Goal: Browse casually: Explore the website without a specific task or goal

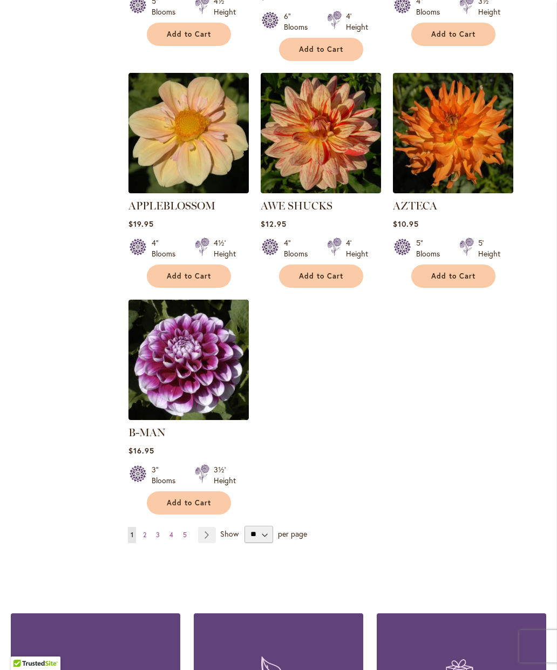
scroll to position [1183, 0]
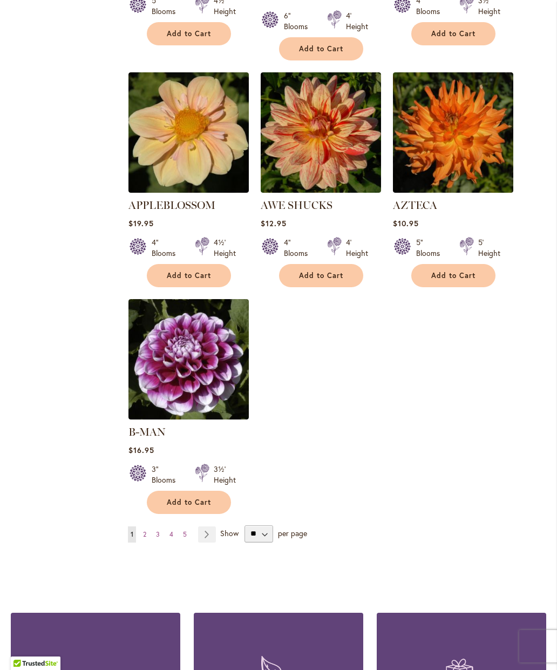
click at [144, 530] on span "2" at bounding box center [144, 534] width 3 height 8
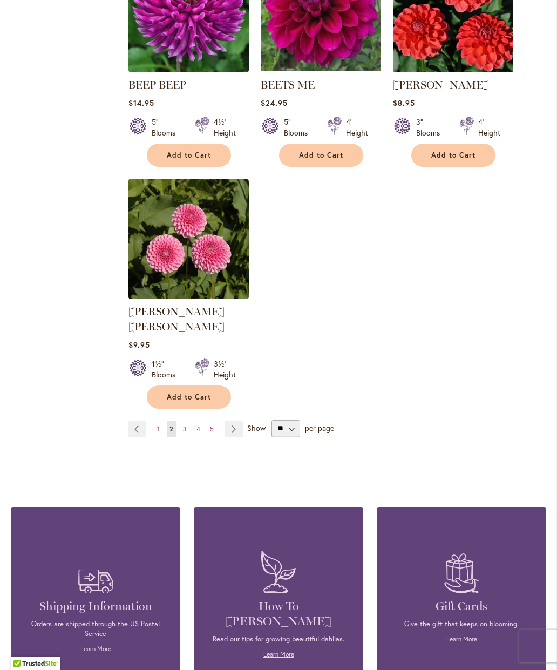
scroll to position [1291, 0]
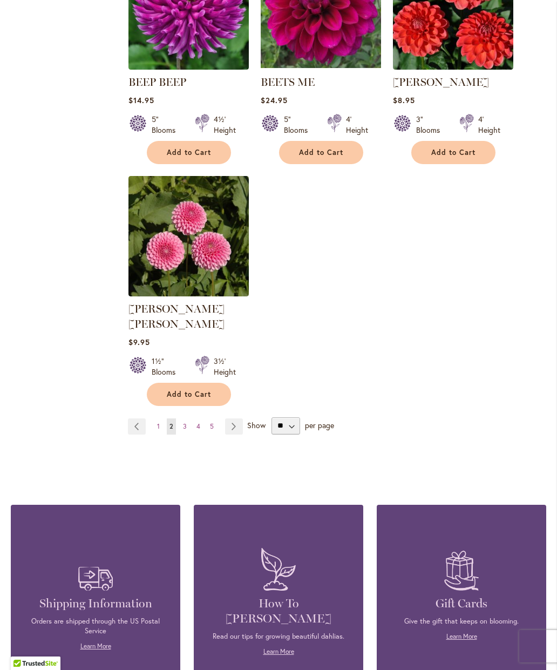
click at [184, 422] on span "3" at bounding box center [185, 426] width 4 height 8
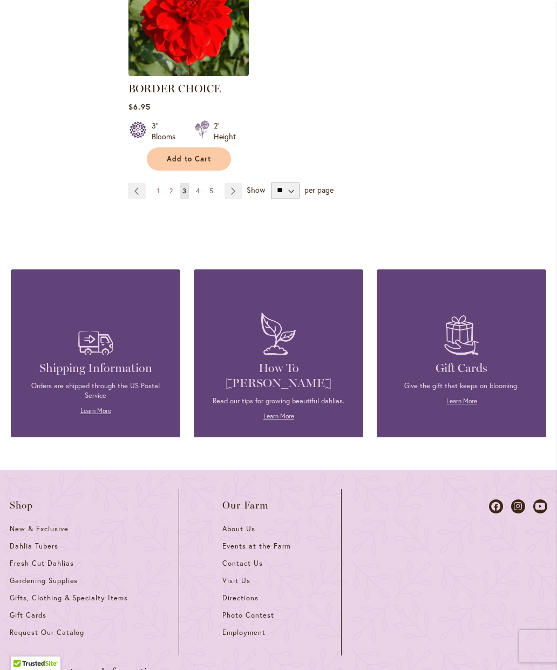
scroll to position [1498, 0]
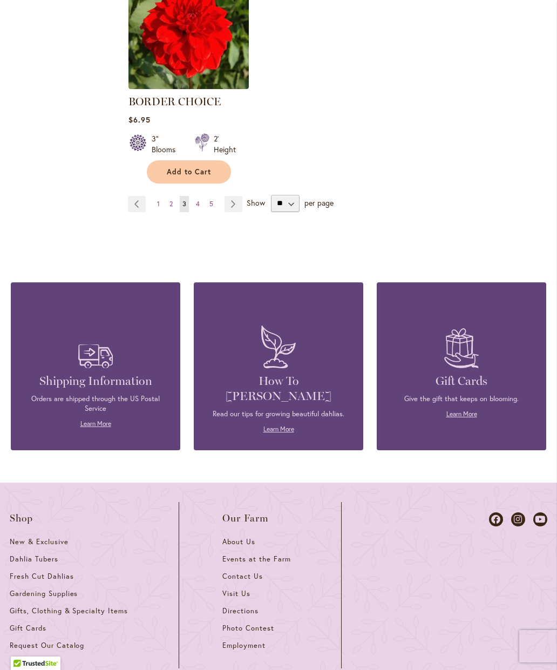
click at [236, 204] on link "Page Next" at bounding box center [233, 204] width 18 height 16
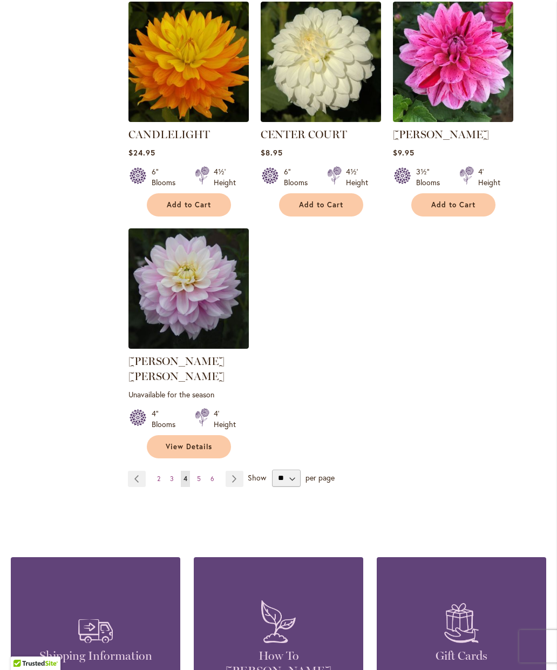
scroll to position [1256, 0]
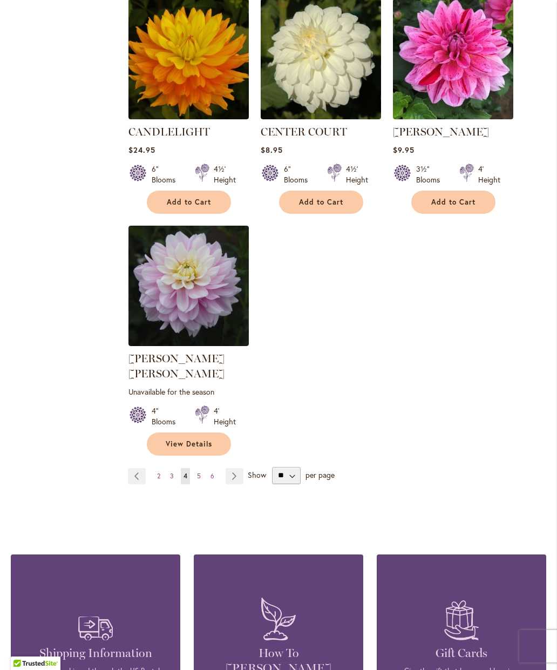
click at [239, 468] on link "Page Next" at bounding box center [235, 476] width 18 height 16
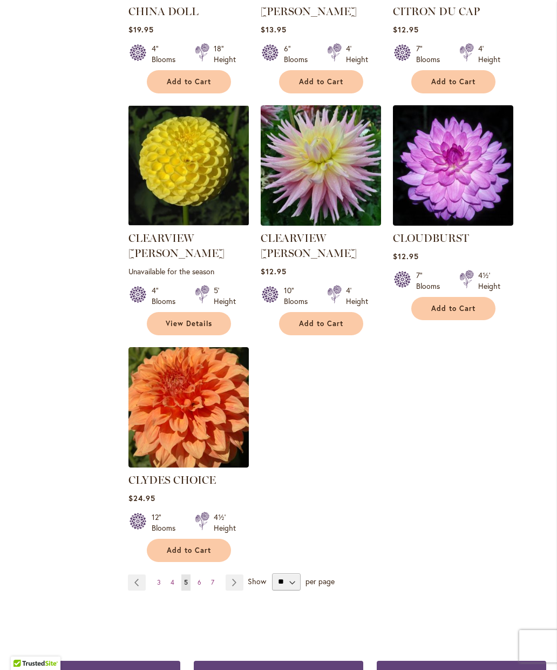
scroll to position [1151, 0]
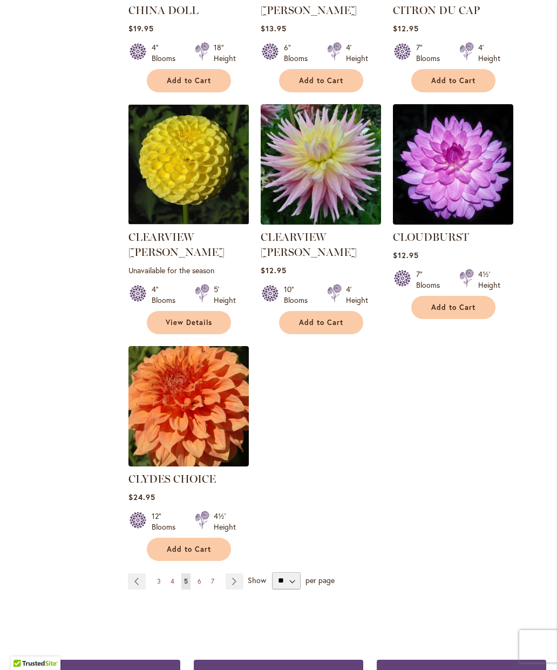
click at [236, 573] on link "Page Next" at bounding box center [235, 581] width 18 height 16
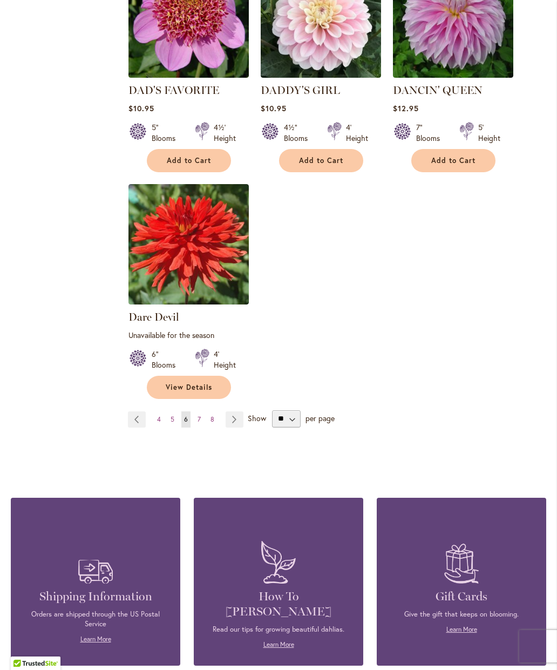
scroll to position [1330, 0]
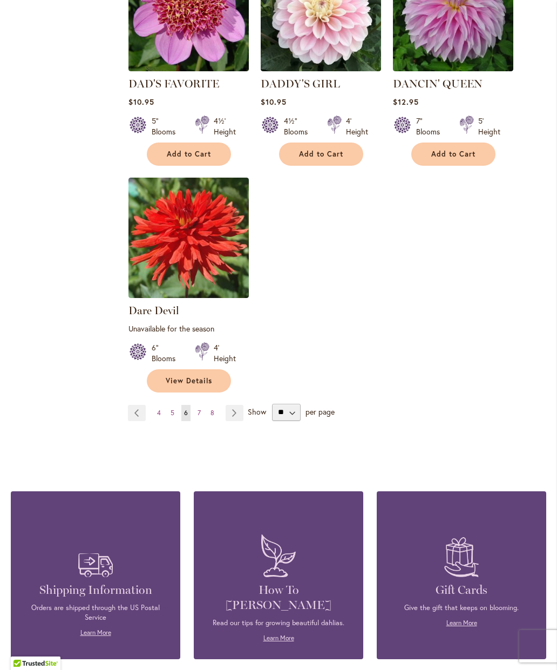
click at [234, 405] on link "Page Next" at bounding box center [235, 413] width 18 height 16
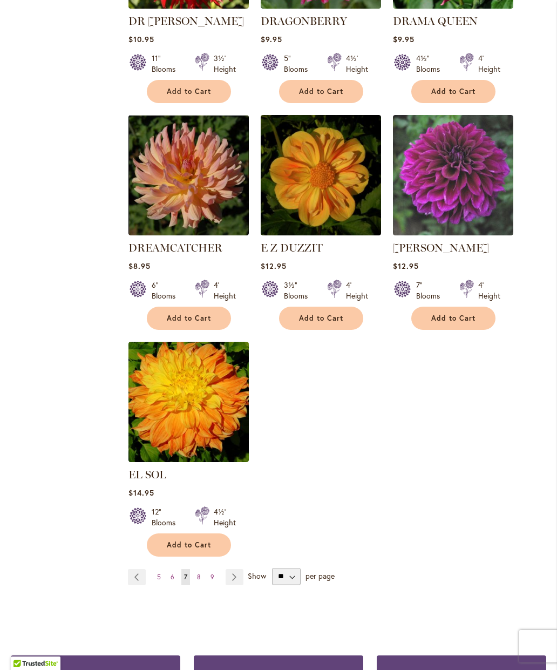
scroll to position [1144, 0]
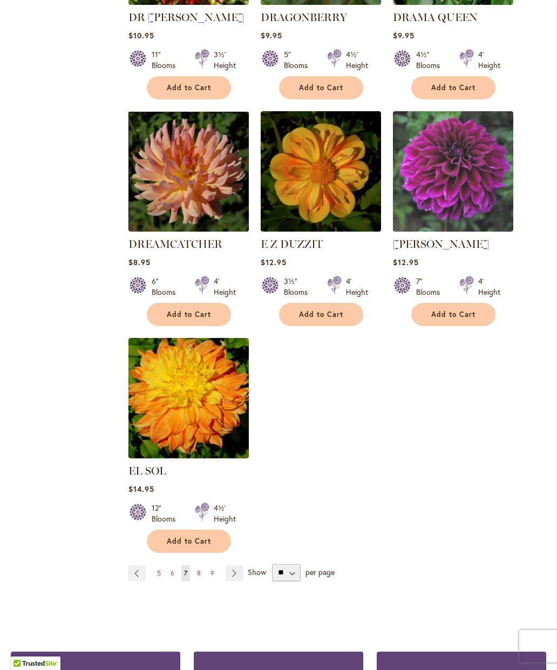
click at [230, 565] on link "Page Next" at bounding box center [235, 573] width 18 height 16
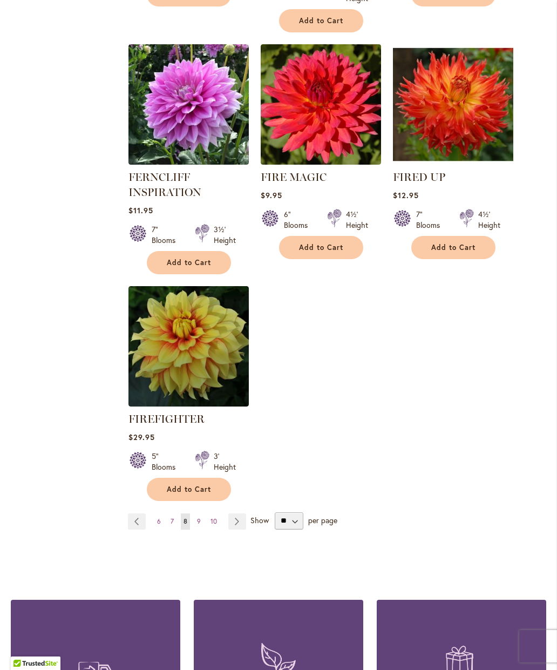
scroll to position [1238, 0]
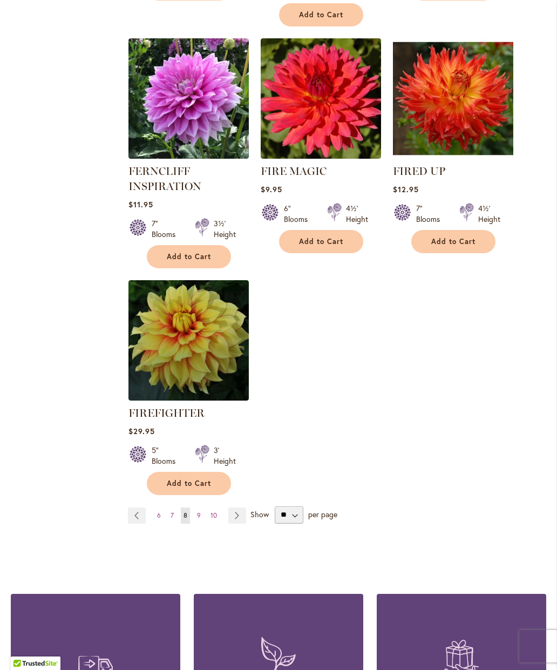
click at [239, 514] on link "Page Next" at bounding box center [237, 515] width 18 height 16
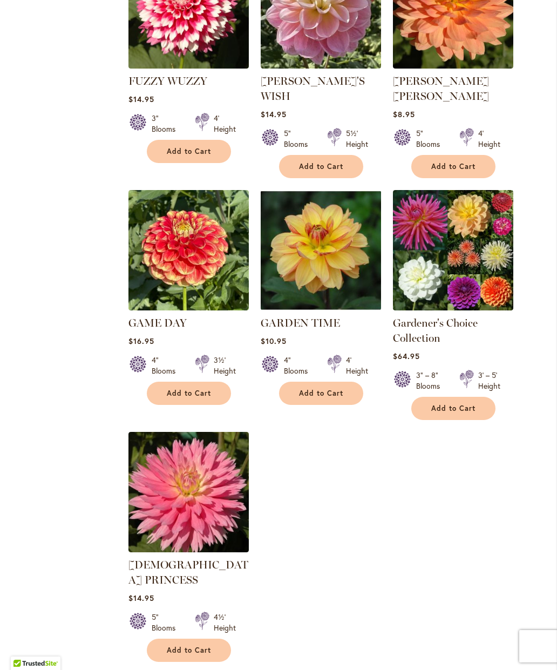
scroll to position [1199, 0]
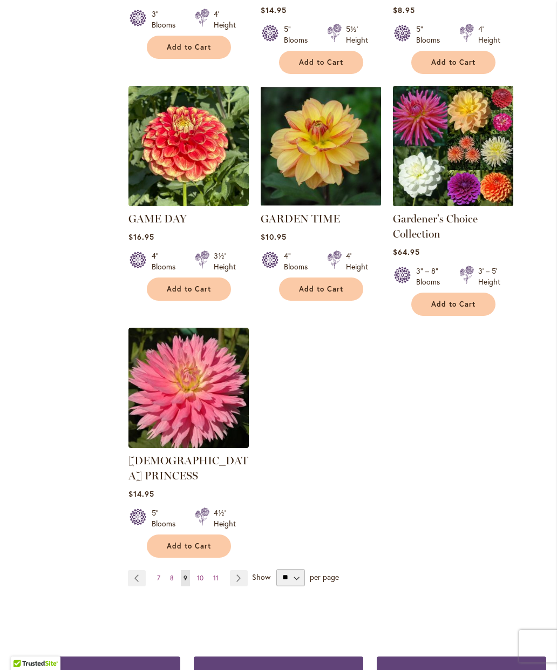
click at [236, 570] on link "Page Next" at bounding box center [239, 578] width 18 height 16
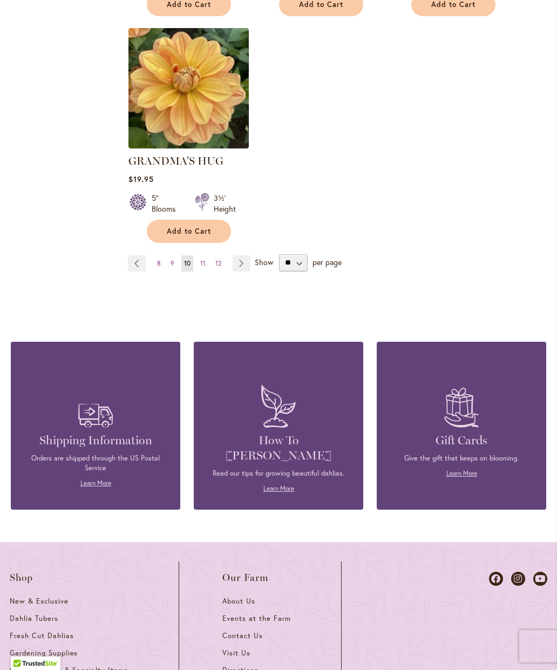
scroll to position [1454, 0]
click at [204, 258] on span "11" at bounding box center [202, 262] width 5 height 8
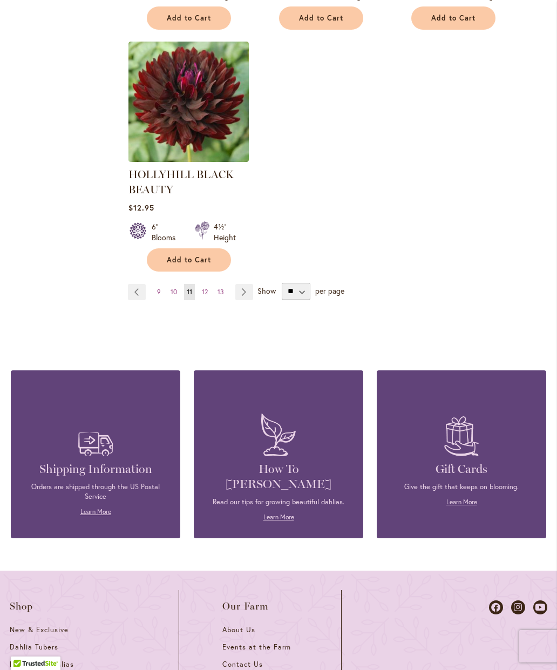
scroll to position [1472, 0]
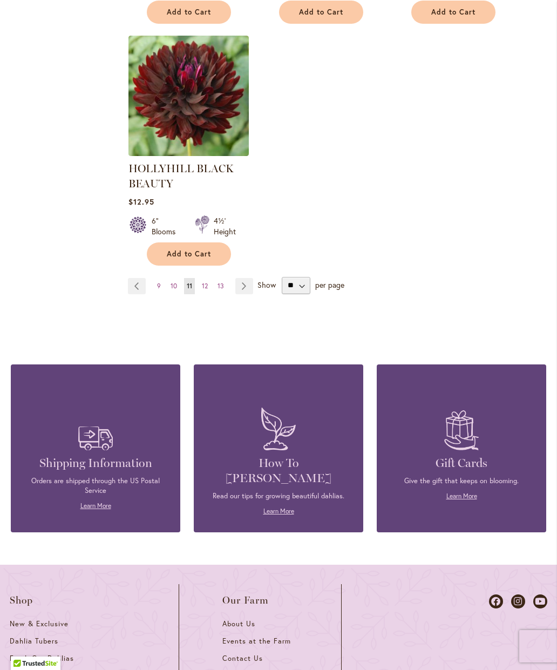
click at [248, 289] on link "Page Next" at bounding box center [244, 286] width 18 height 16
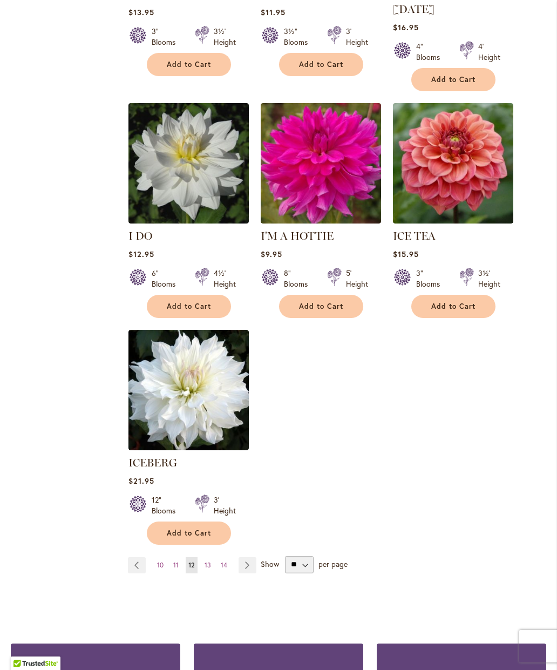
scroll to position [1152, 0]
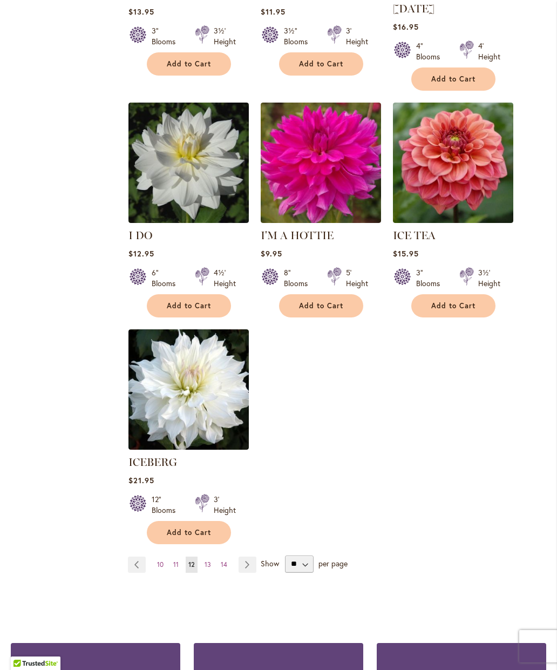
click at [255, 556] on link "Page Next" at bounding box center [247, 564] width 18 height 16
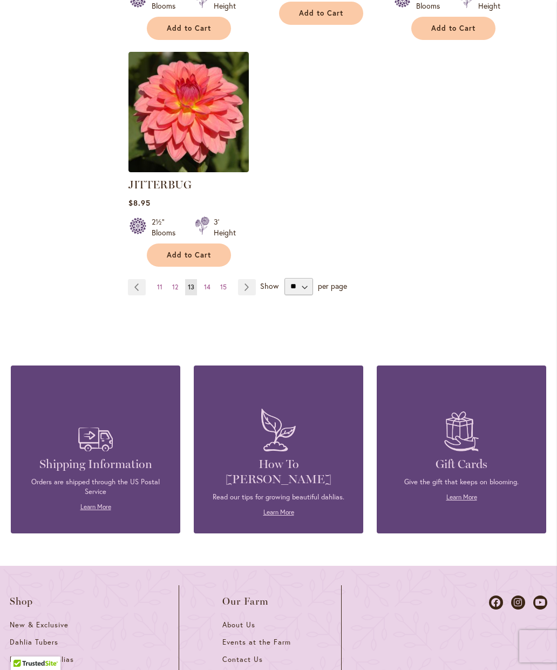
scroll to position [1455, 0]
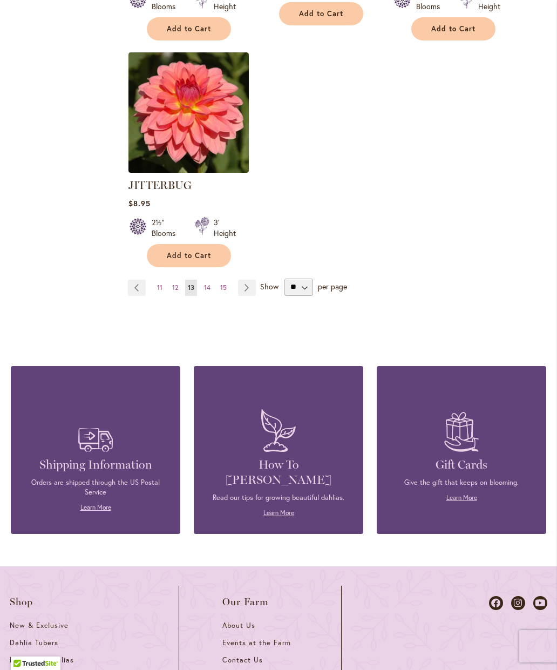
click at [248, 279] on link "Page Next" at bounding box center [247, 287] width 18 height 16
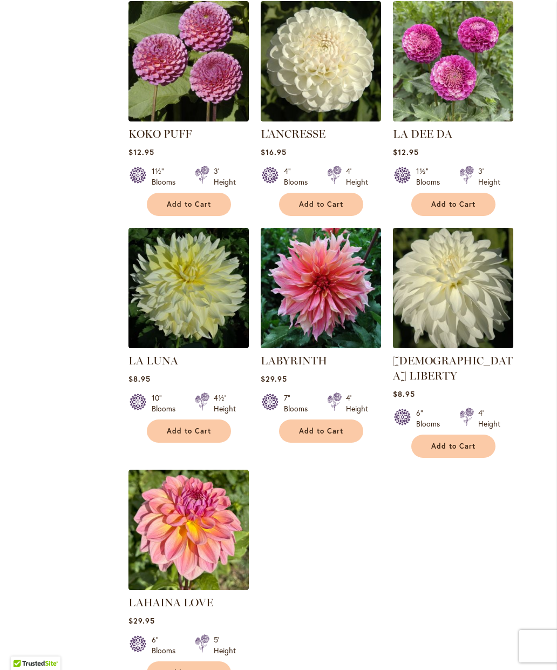
scroll to position [1050, 0]
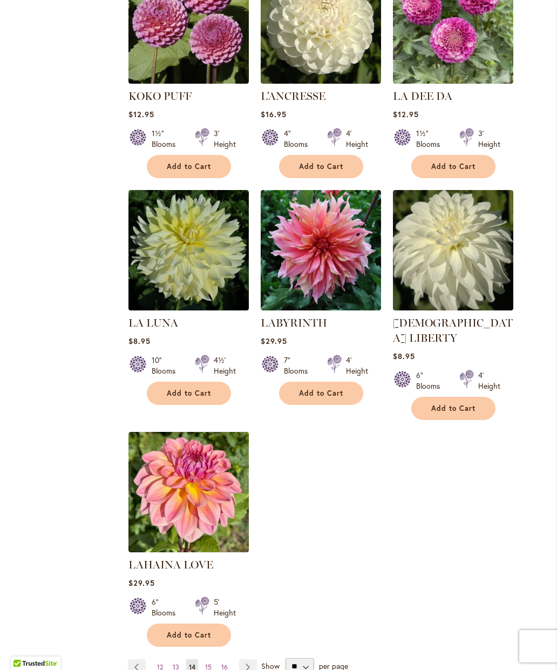
click at [245, 659] on link "Page Next" at bounding box center [248, 667] width 18 height 16
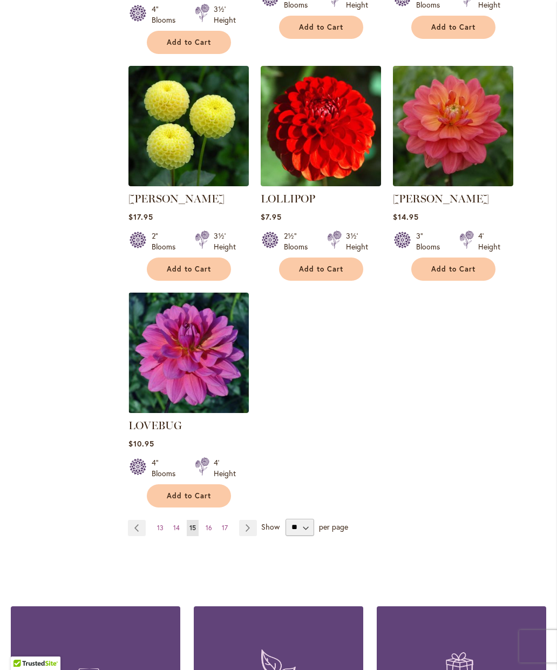
scroll to position [1205, 0]
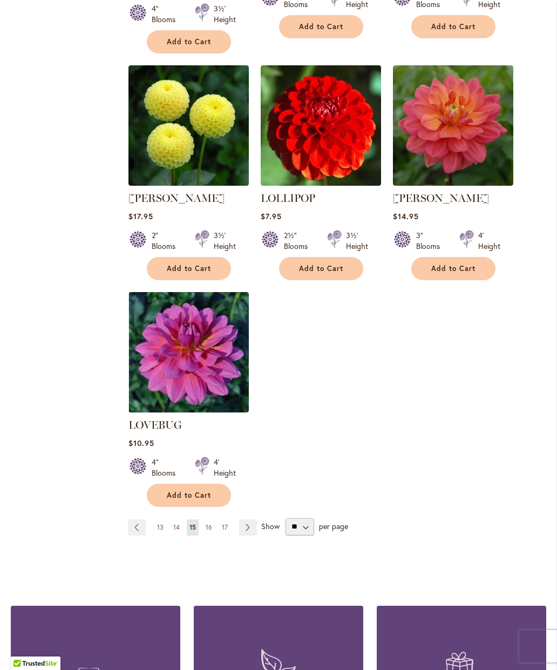
click at [252, 519] on link "Page Next" at bounding box center [248, 527] width 18 height 16
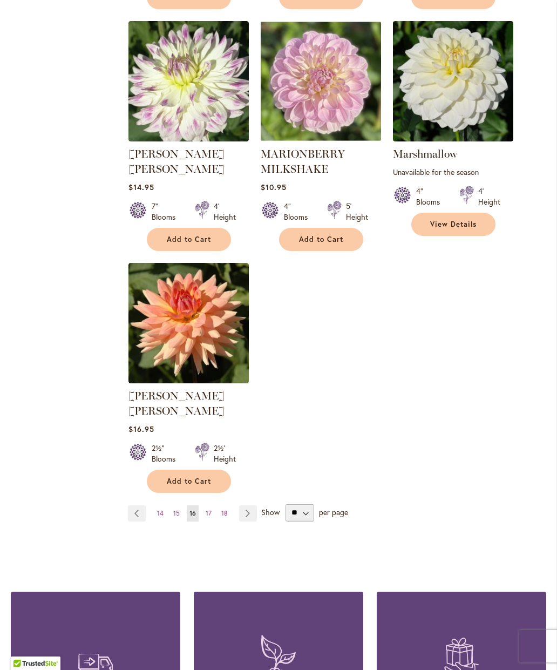
scroll to position [1238, 0]
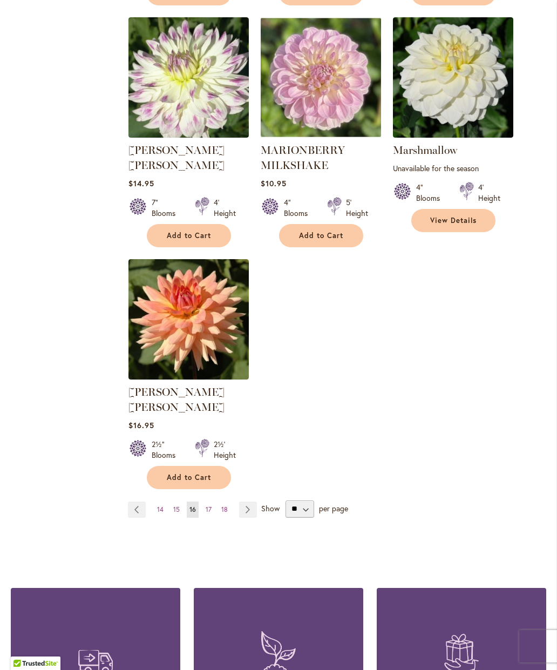
click at [245, 501] on link "Page Next" at bounding box center [248, 509] width 18 height 16
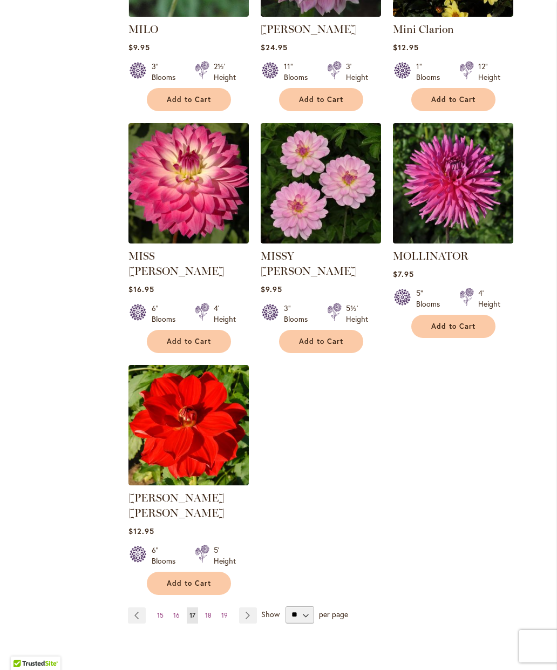
scroll to position [1117, 0]
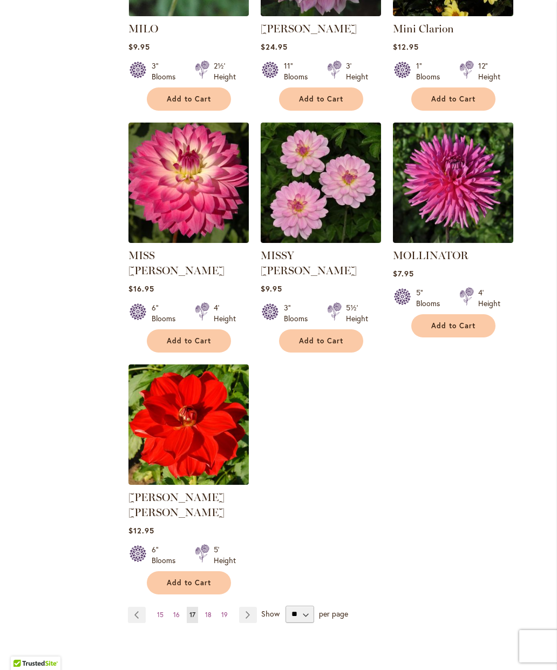
click at [243, 606] on link "Page Next" at bounding box center [248, 614] width 18 height 16
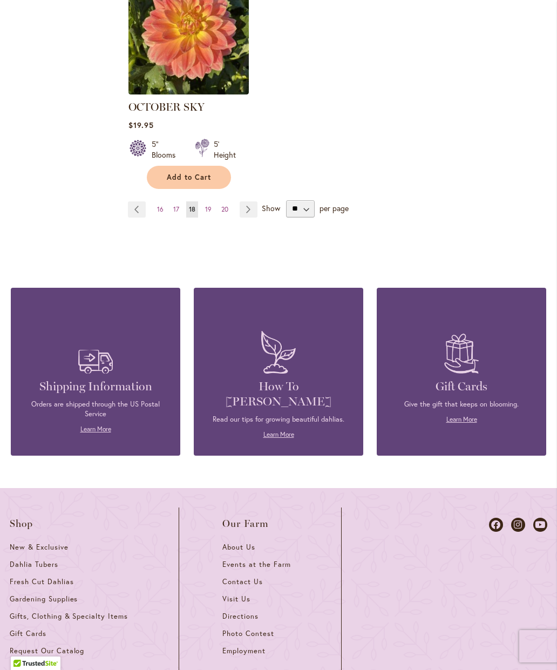
scroll to position [1508, 0]
